Goal: Find contact information: Find contact information

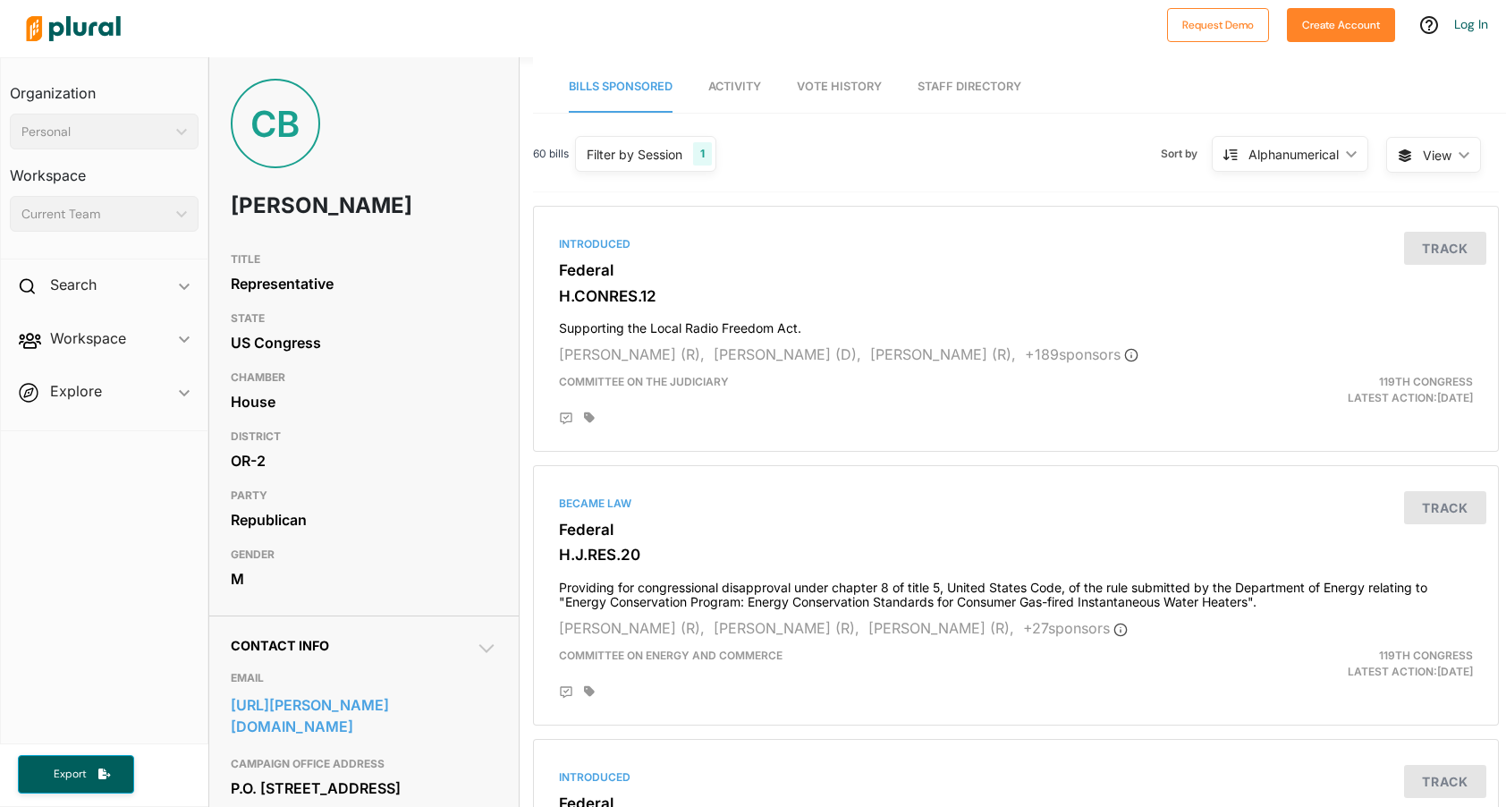
click at [717, 106] on link "Activity" at bounding box center [734, 87] width 53 height 51
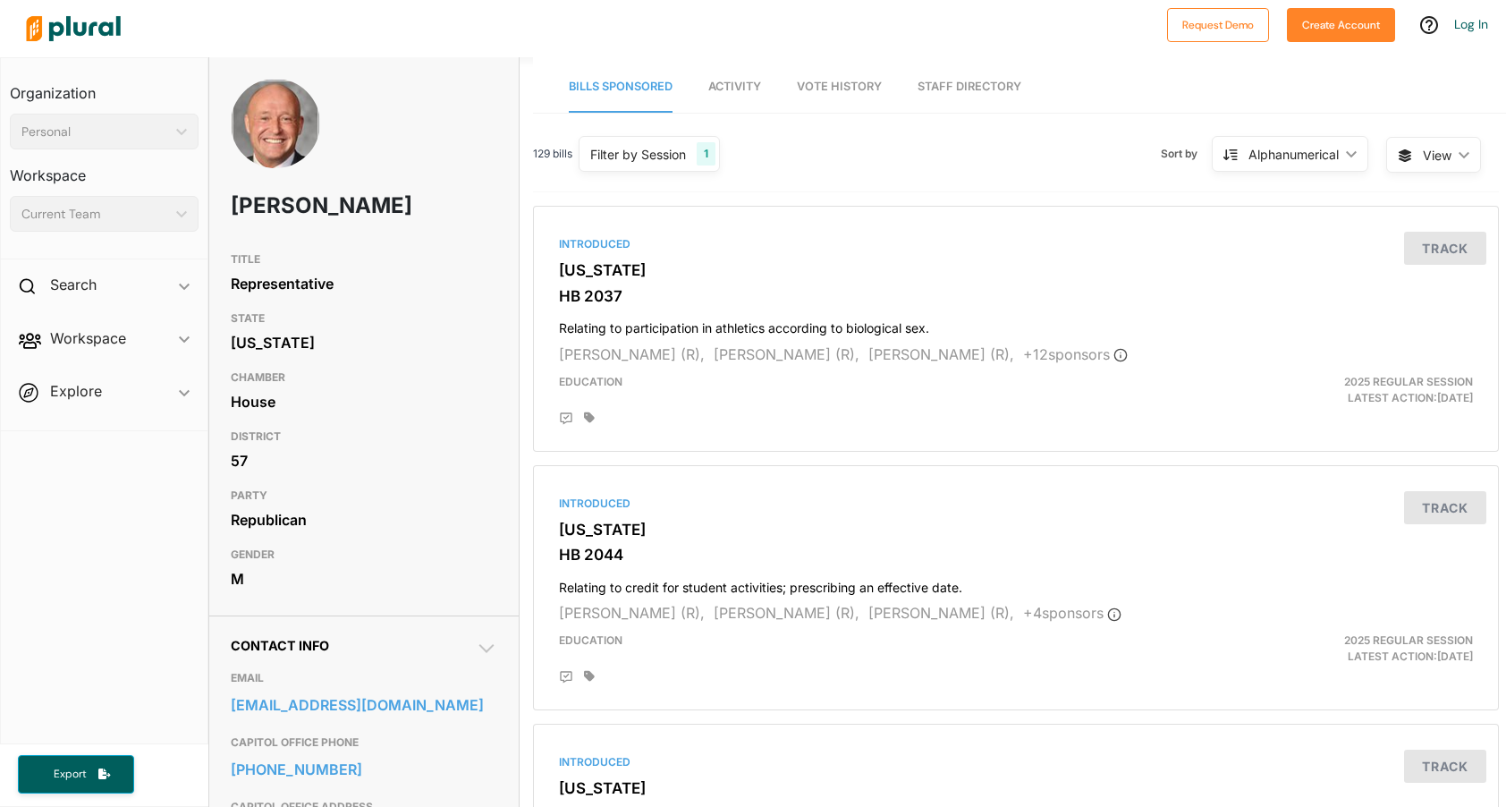
scroll to position [4, 0]
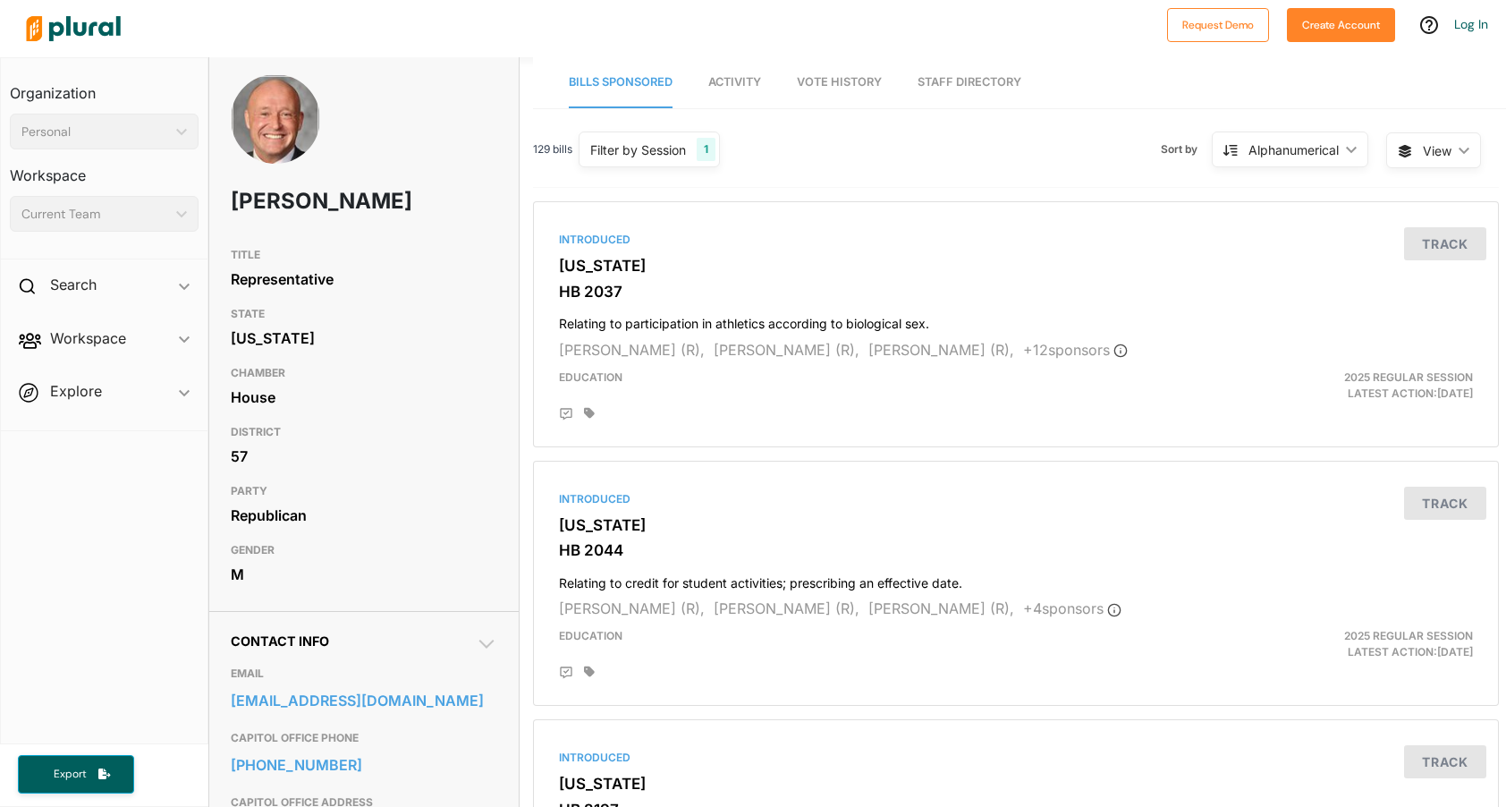
click at [848, 88] on span "Vote History" at bounding box center [839, 81] width 85 height 13
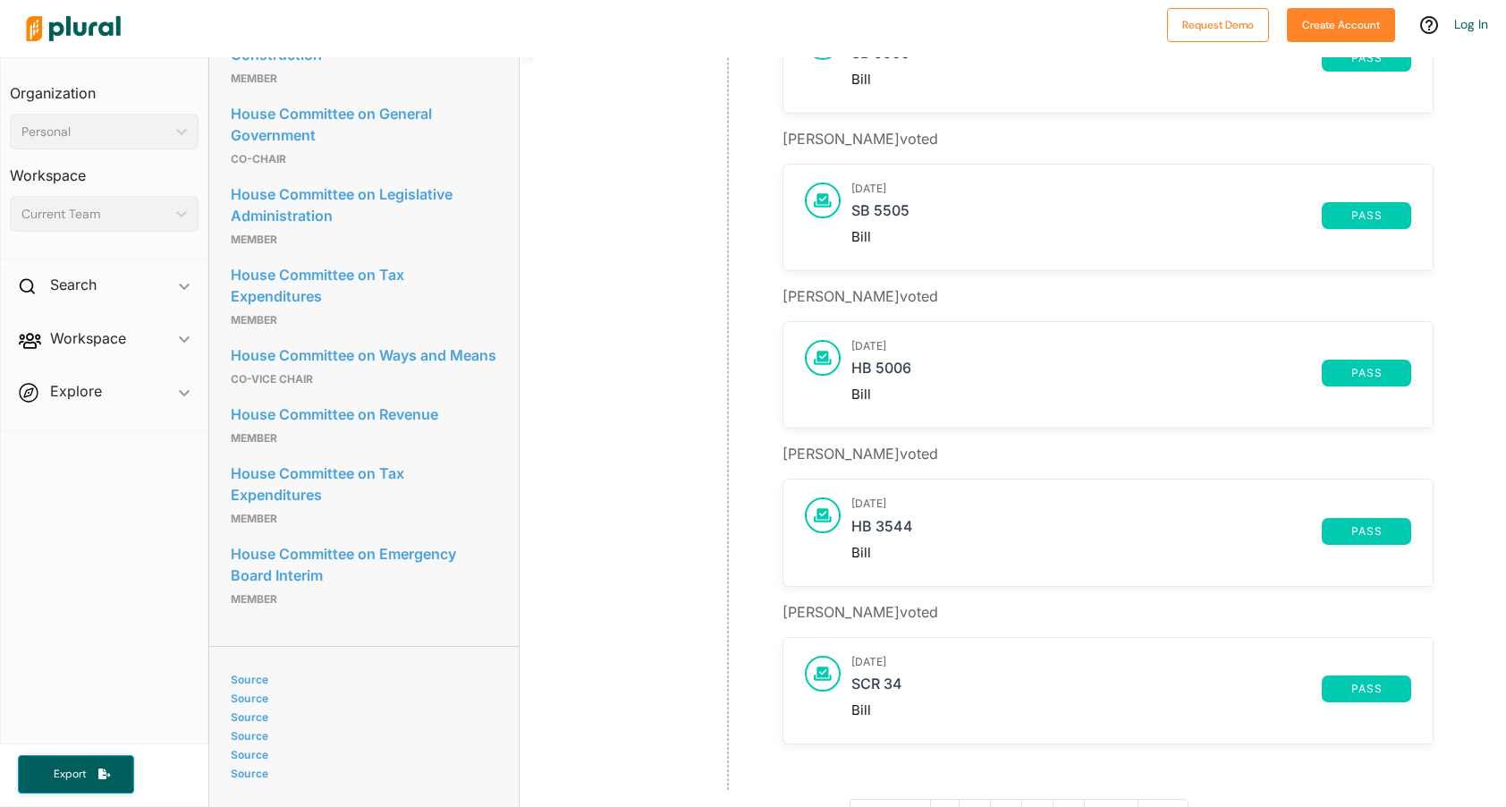
scroll to position [1148, 0]
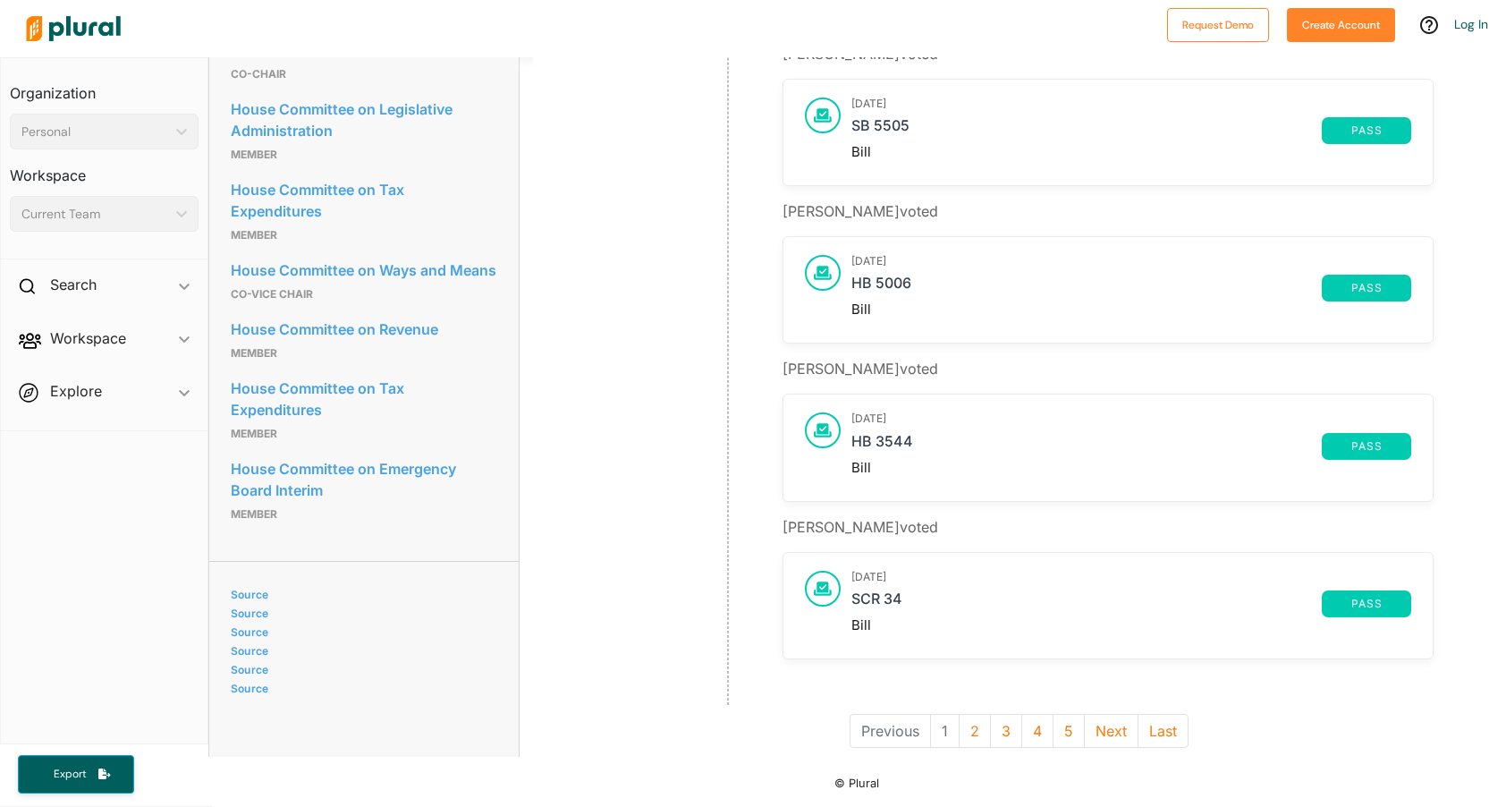
click at [187, 333] on span "Workspace ic_keyboard_arrow_down Members Bills Tags Saved Searches Activity" at bounding box center [104, 341] width 207 height 48
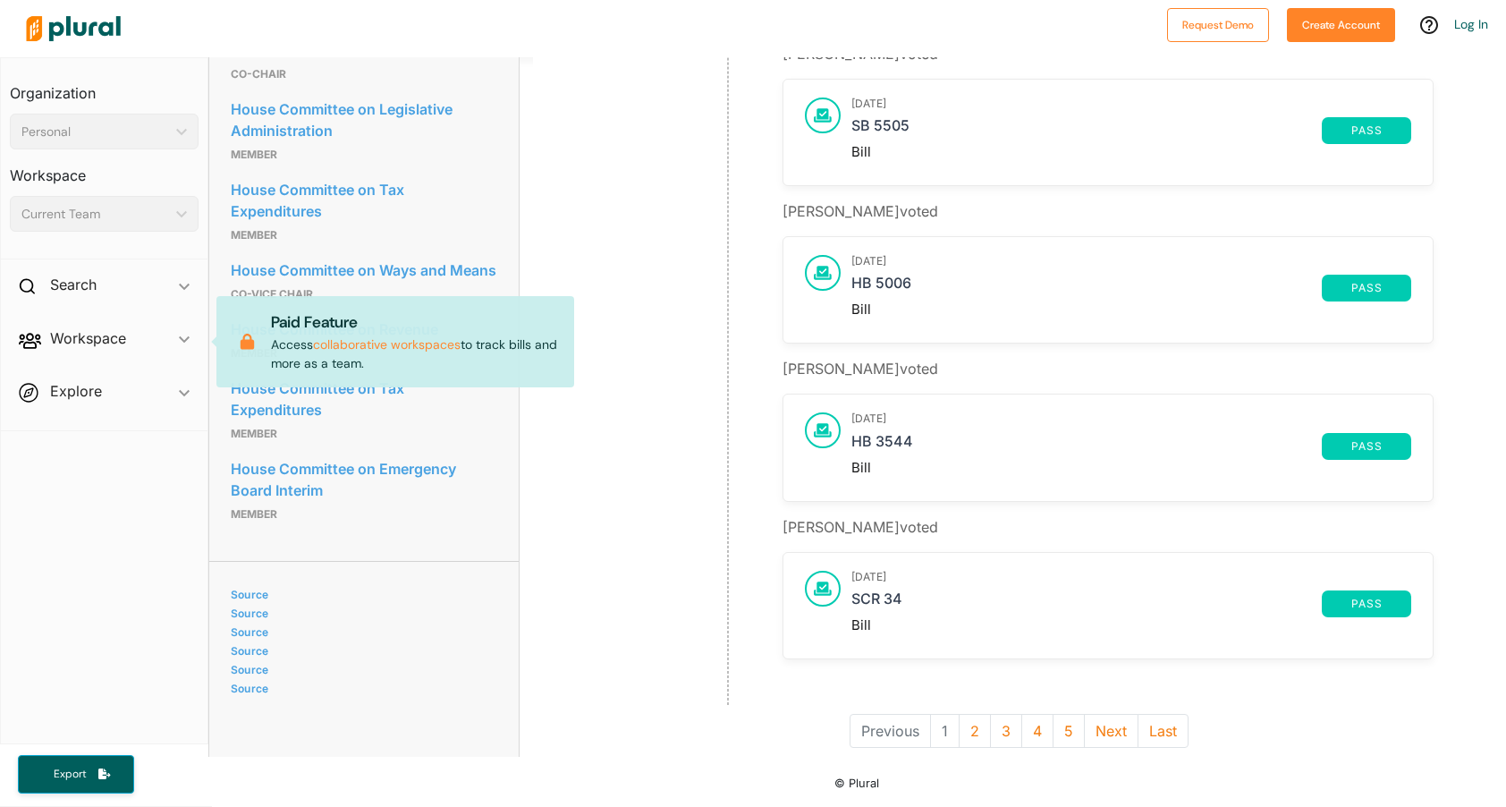
click at [184, 342] on span "Workspace ic_keyboard_arrow_down Members Bills Tags Saved Searches Activity Pai…" at bounding box center [104, 341] width 207 height 48
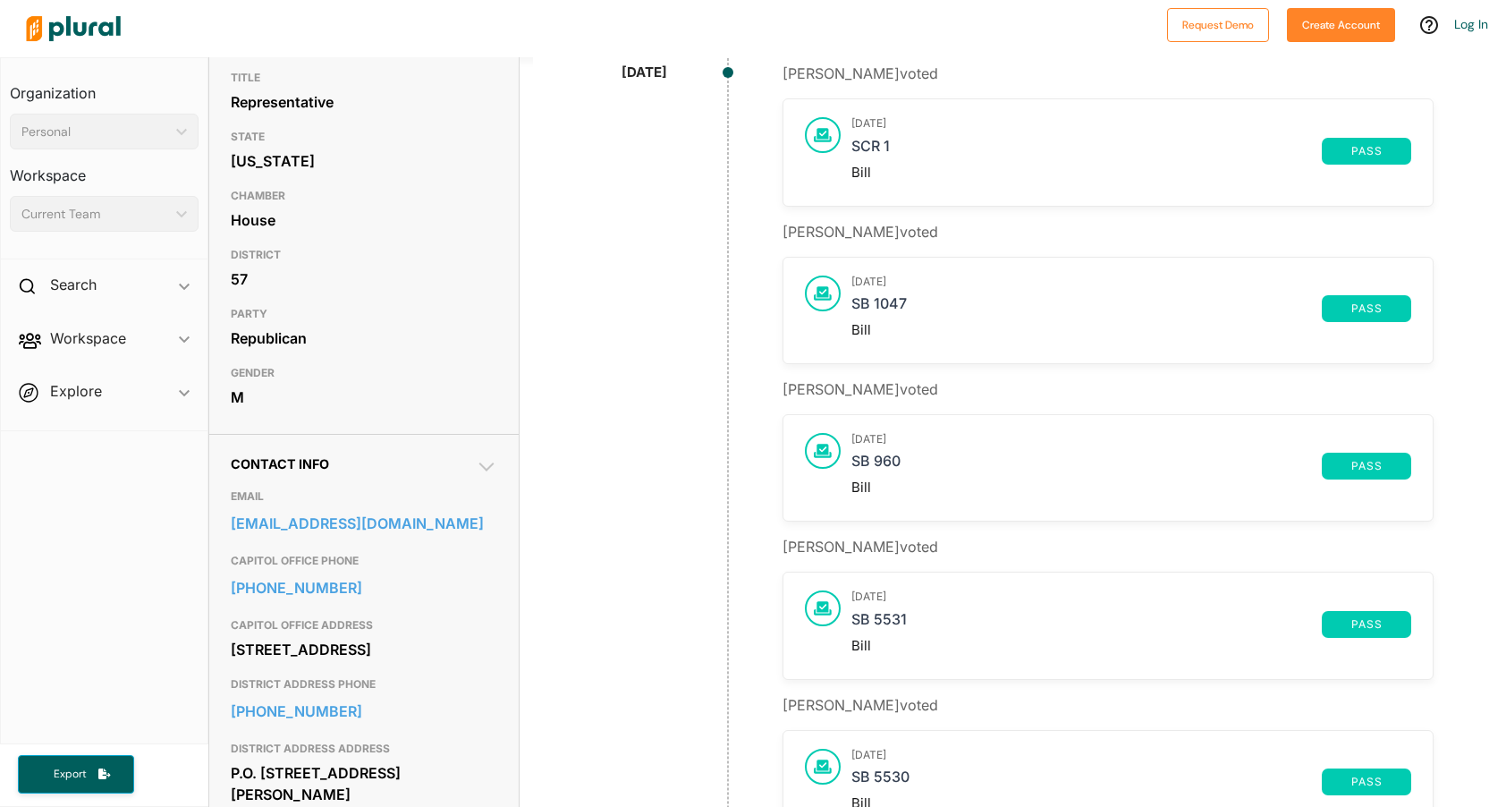
scroll to position [0, 0]
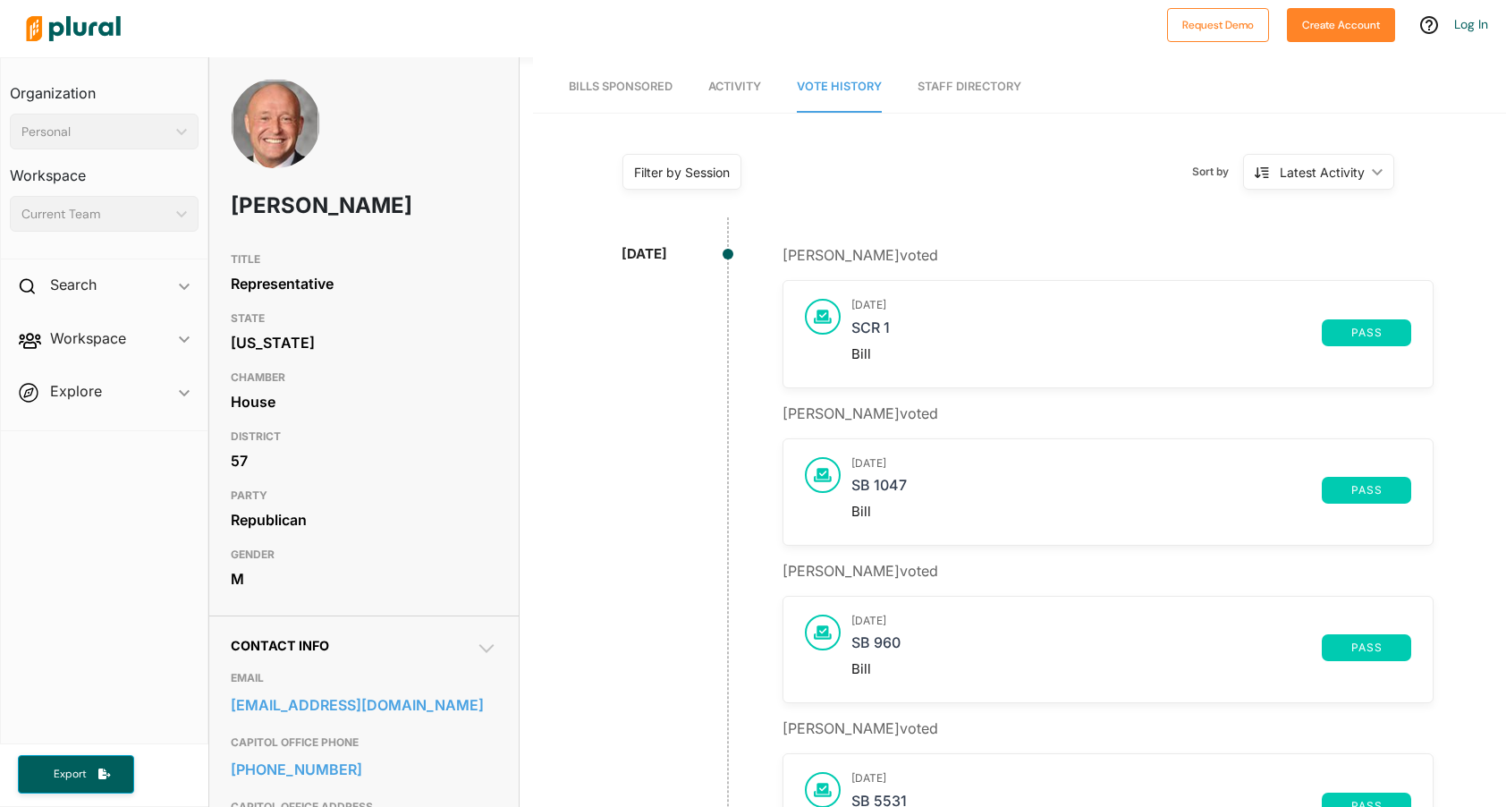
click at [646, 97] on link "Bills Sponsored" at bounding box center [621, 87] width 104 height 51
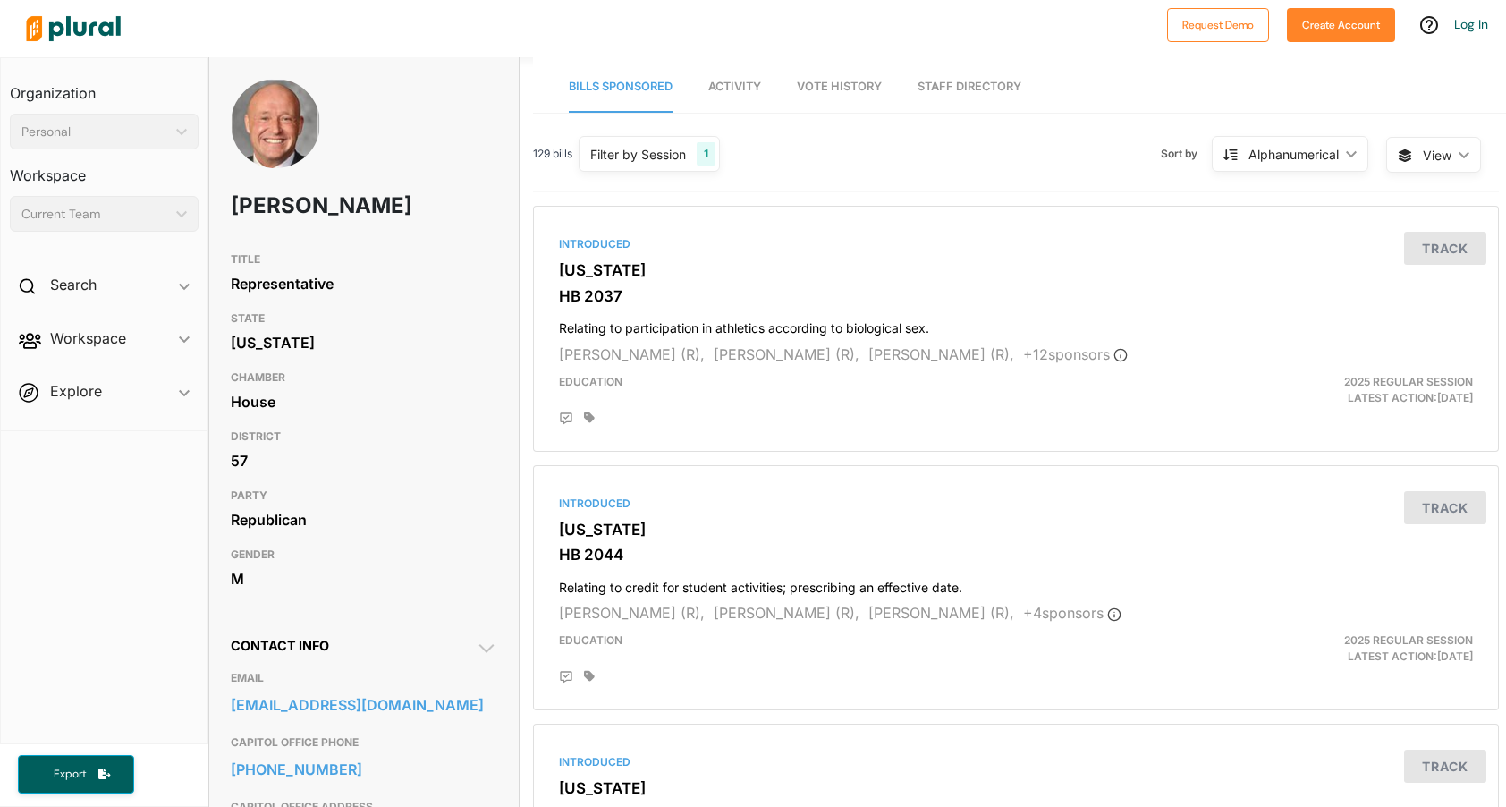
click at [960, 83] on link "Staff Directory" at bounding box center [969, 87] width 104 height 51
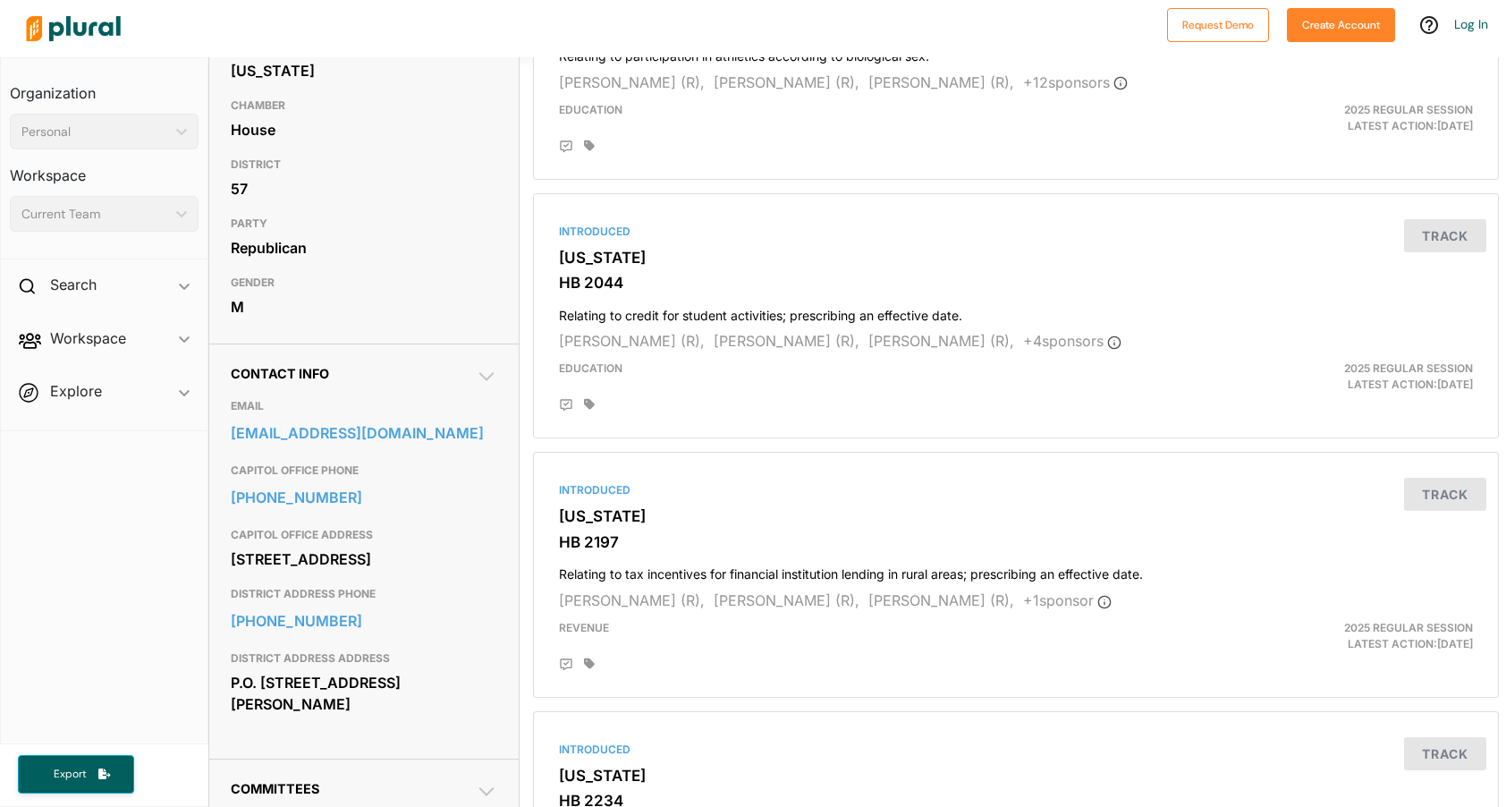
scroll to position [277, 0]
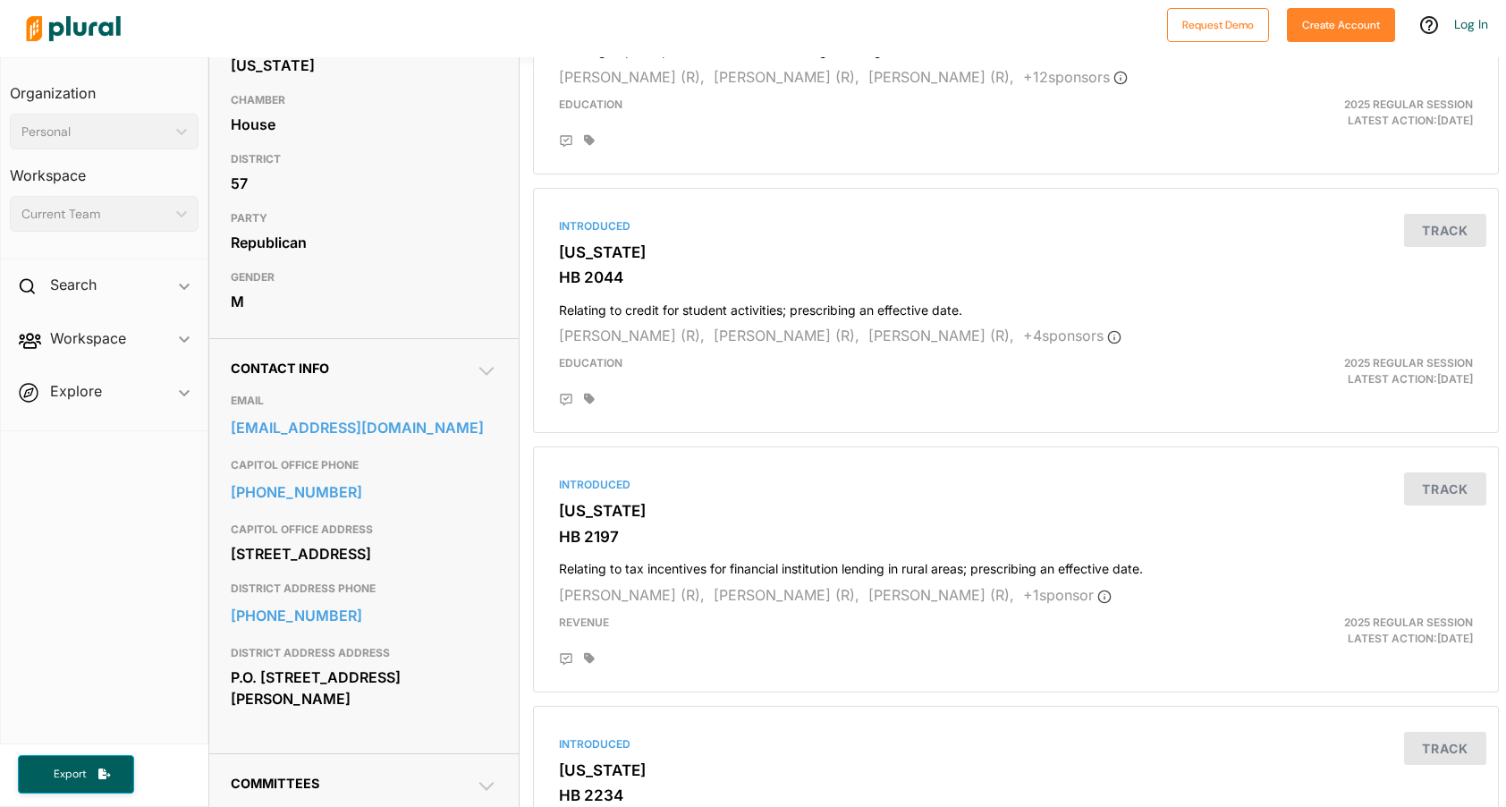
drag, startPoint x: 352, startPoint y: 570, endPoint x: 228, endPoint y: 554, distance: 125.3
click at [228, 554] on div "Contact Info EMAIL [EMAIL_ADDRESS][DOMAIN_NAME] CAPITOL OFFICE PHONE [PHONE_NUM…" at bounding box center [363, 545] width 309 height 415
copy div "[STREET_ADDRESS]"
